Goal: Information Seeking & Learning: Learn about a topic

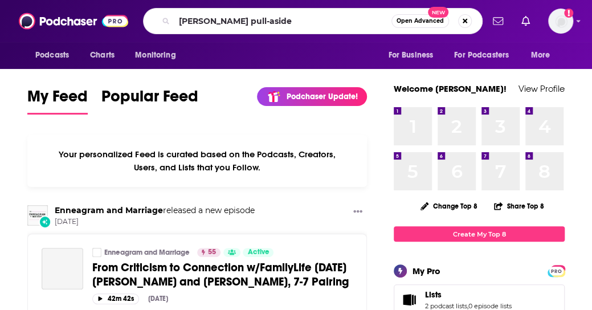
type input "[PERSON_NAME] pull-aside"
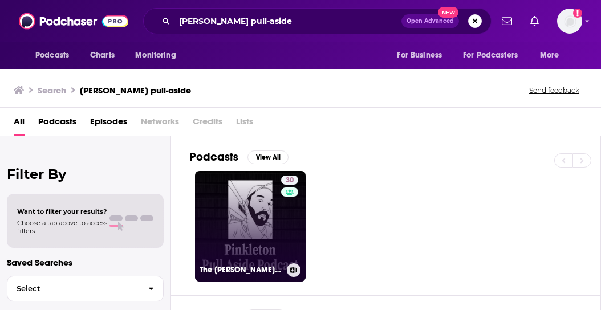
click at [258, 236] on link "30 The [PERSON_NAME] Pull-Aside Podcast" at bounding box center [250, 226] width 111 height 111
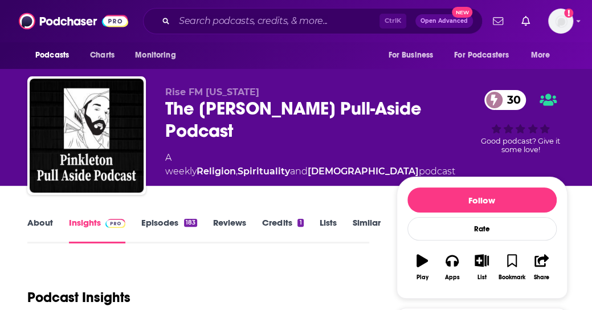
click at [160, 225] on link "Episodes 183" at bounding box center [169, 230] width 56 height 26
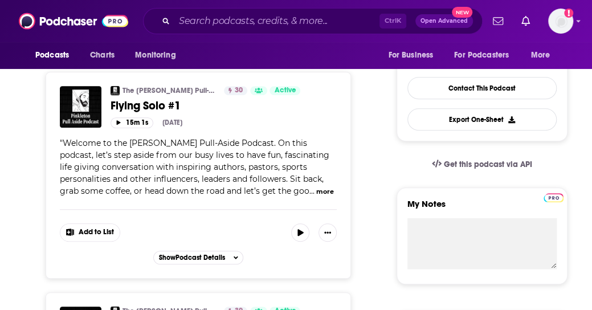
scroll to position [275, 0]
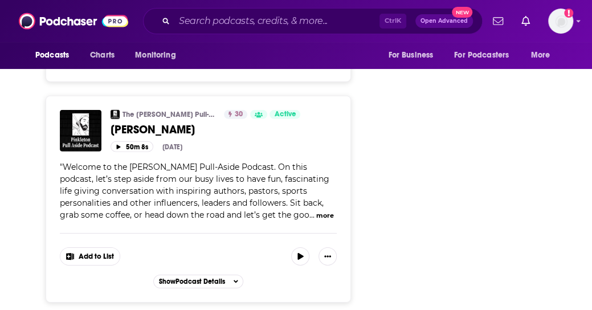
scroll to position [3121, 0]
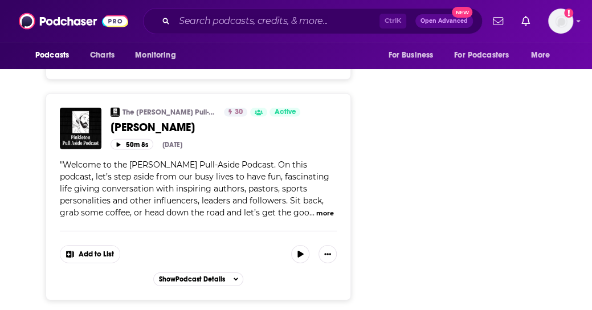
click at [316, 209] on button "more" at bounding box center [325, 214] width 18 height 10
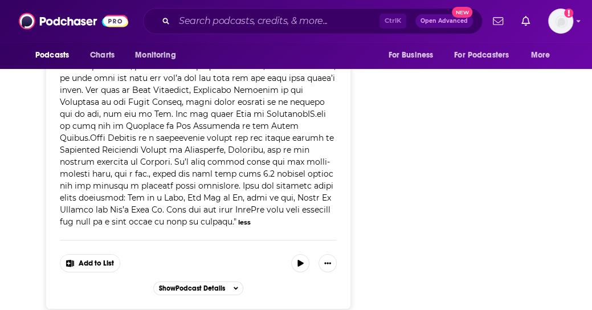
scroll to position [3256, 0]
